Goal: Transaction & Acquisition: Purchase product/service

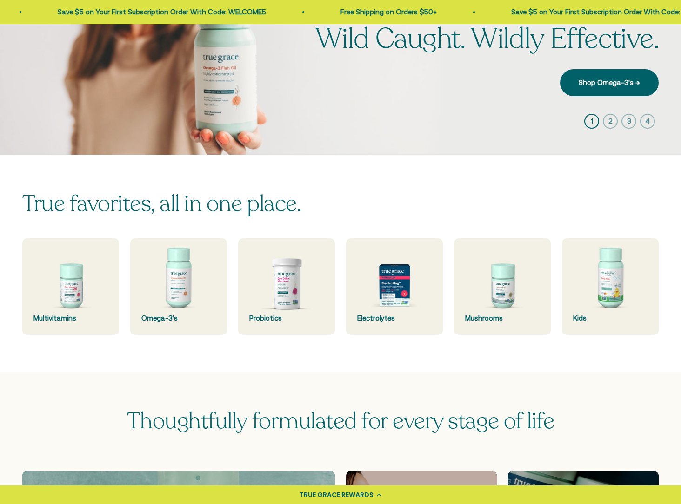
scroll to position [116, 0]
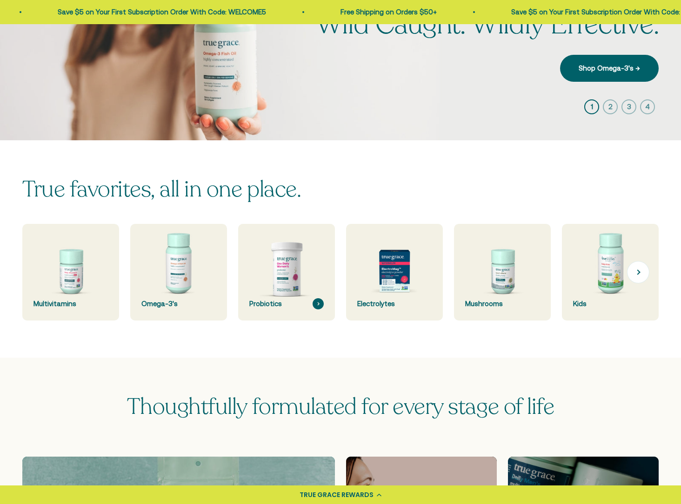
click at [289, 281] on img at bounding box center [286, 272] width 102 height 102
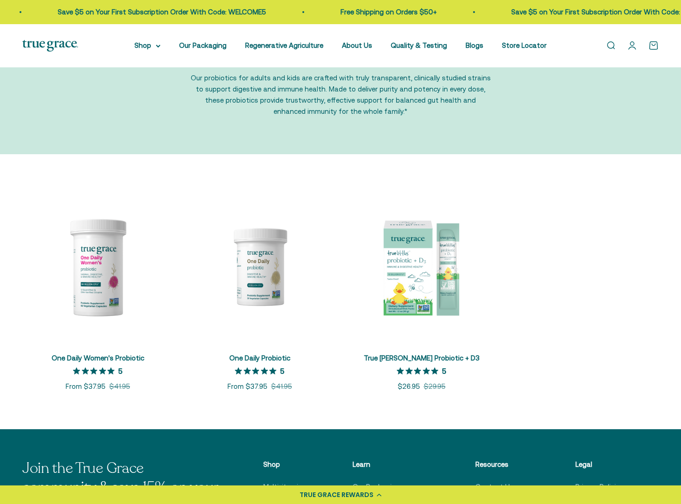
scroll to position [87, 0]
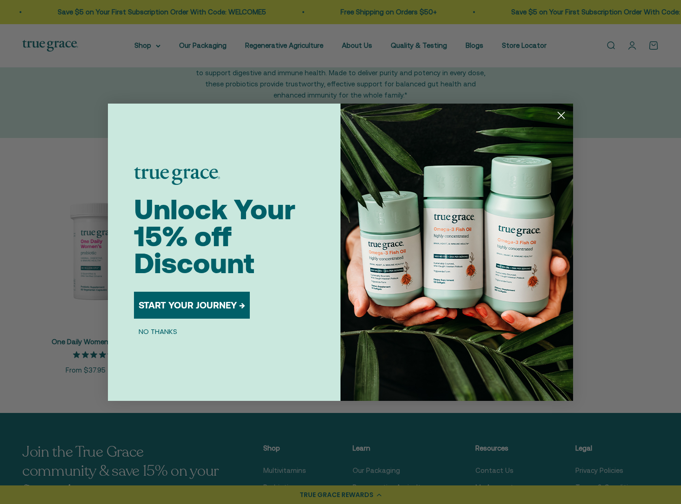
click at [562, 115] on circle "Close dialog" at bounding box center [560, 114] width 15 height 15
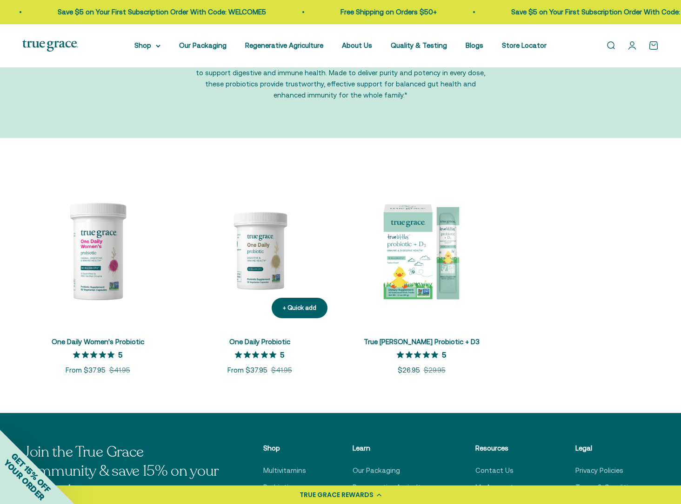
click at [261, 260] on img at bounding box center [259, 250] width 151 height 151
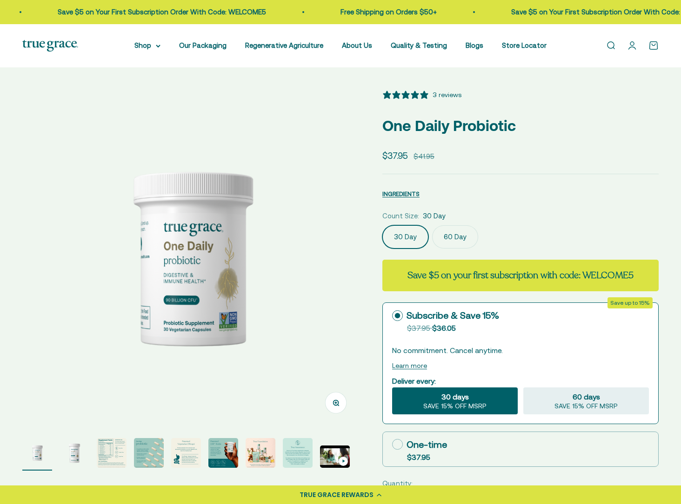
select select "3"
click at [634, 45] on link "Open account page" at bounding box center [632, 45] width 10 height 10
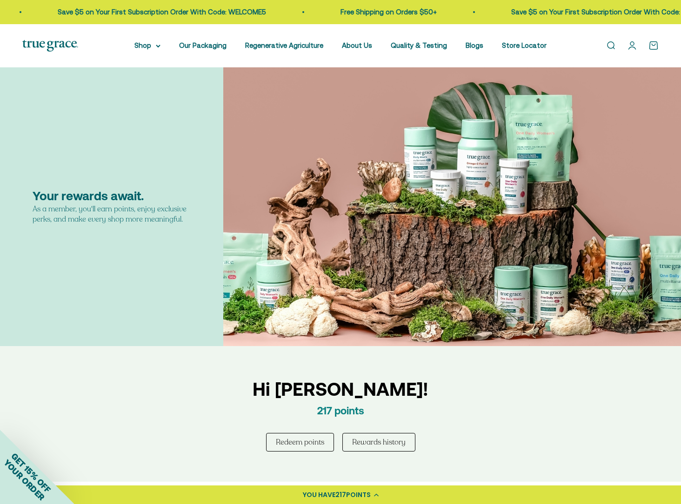
click at [292, 443] on button "Redeem points" at bounding box center [300, 442] width 68 height 19
